Goal: Check status: Check status

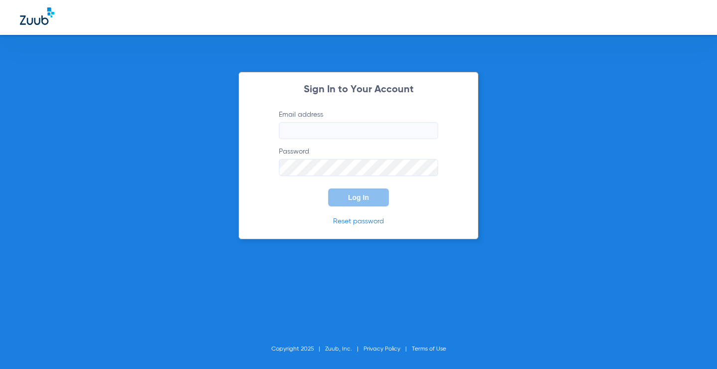
type input "[EMAIL_ADDRESS][DOMAIN_NAME]"
click at [346, 201] on button "Log In" at bounding box center [358, 197] width 61 height 18
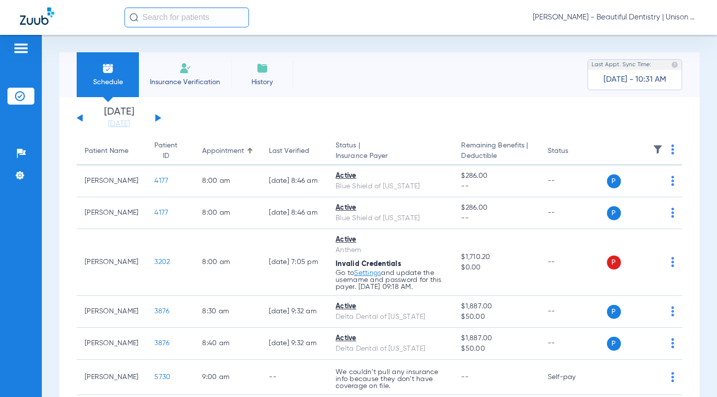
click at [156, 120] on button at bounding box center [158, 117] width 6 height 7
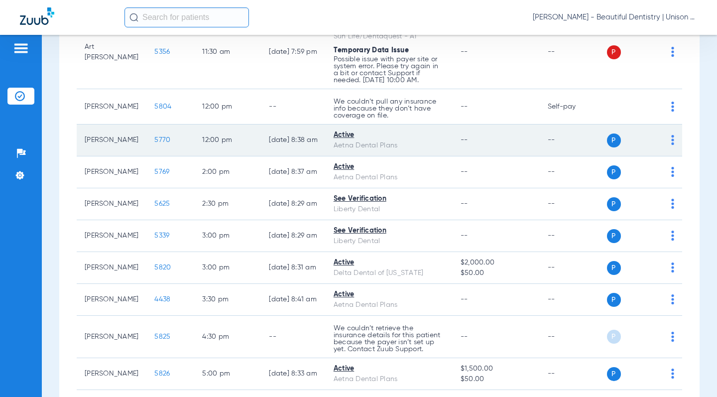
scroll to position [299, 0]
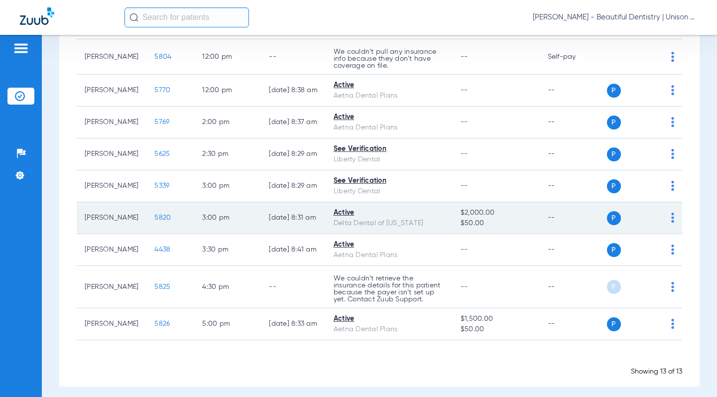
click at [154, 218] on span "5820" at bounding box center [162, 217] width 16 height 7
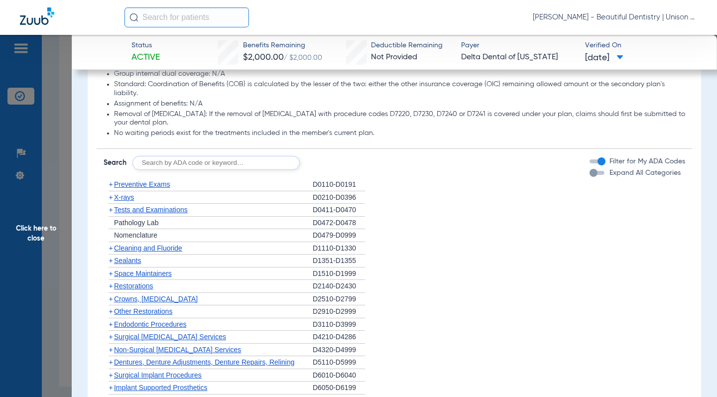
scroll to position [648, 0]
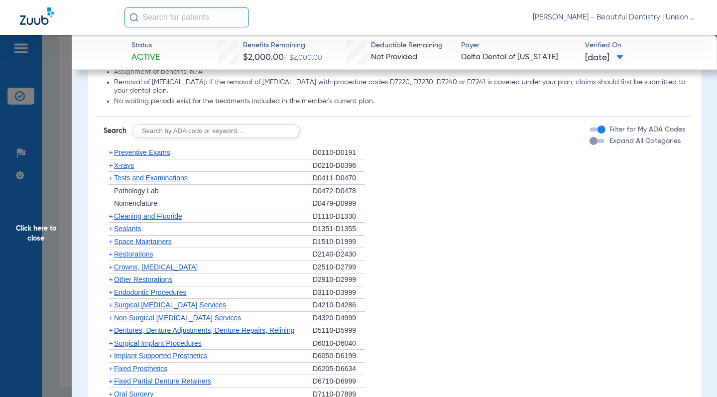
click at [111, 165] on span "+" at bounding box center [111, 165] width 4 height 8
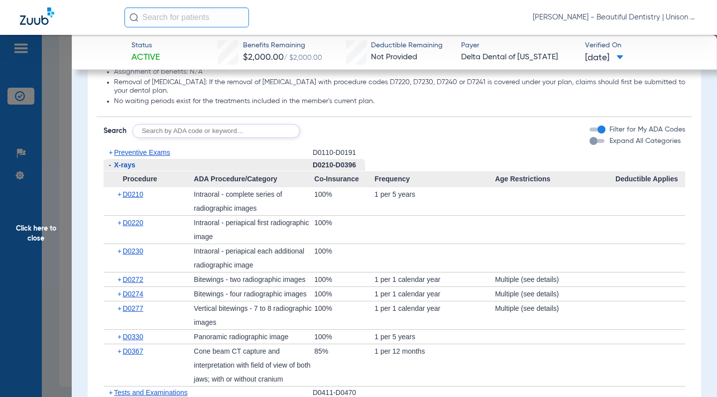
click at [428, 146] on div "Disclaimers Basis of payment: PPO Providers (DPO in the state of [US_STATE]) ar…" at bounding box center [395, 322] width 596 height 753
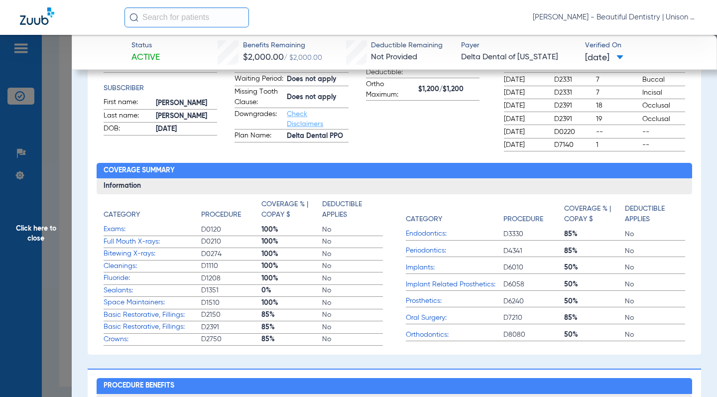
scroll to position [50, 0]
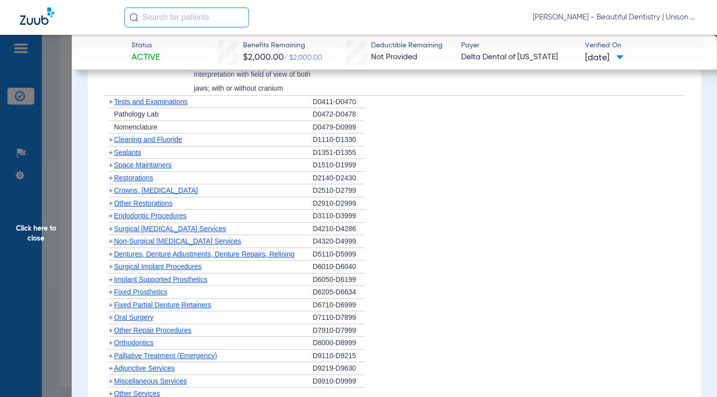
scroll to position [947, 0]
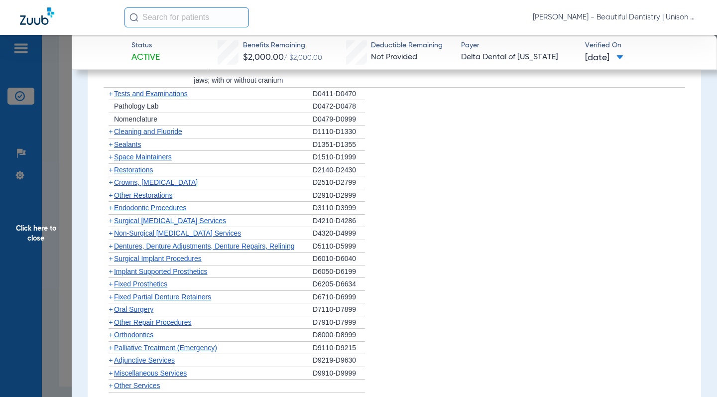
click at [110, 210] on span "+" at bounding box center [111, 208] width 4 height 8
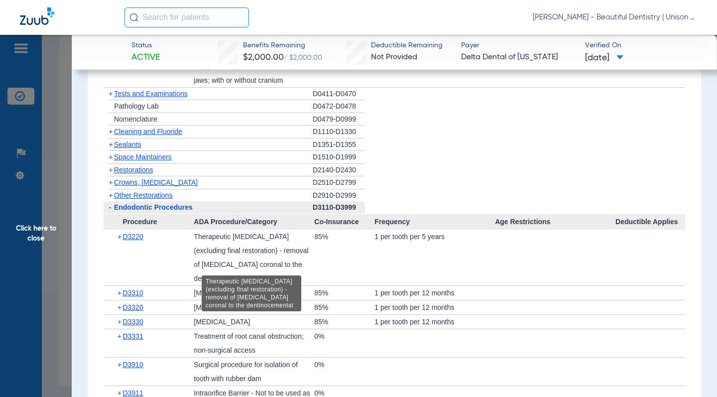
scroll to position [1046, 0]
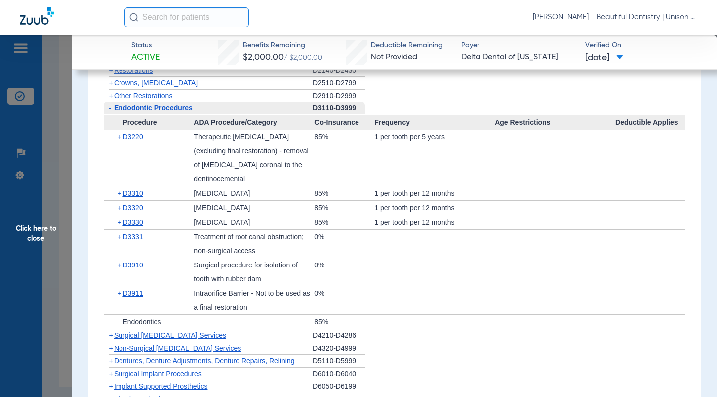
click at [66, 101] on span "Click here to close" at bounding box center [36, 233] width 72 height 397
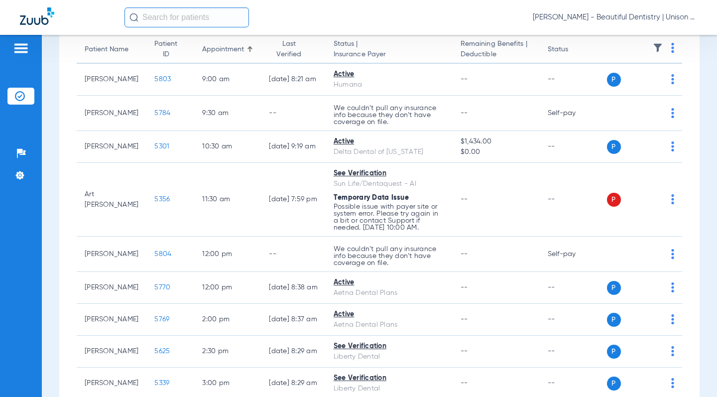
scroll to position [100, 0]
